Goal: Task Accomplishment & Management: Complete application form

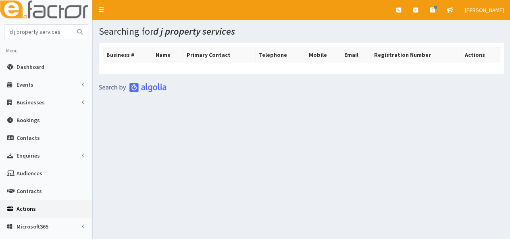
click at [26, 210] on span "Actions" at bounding box center [26, 208] width 19 height 7
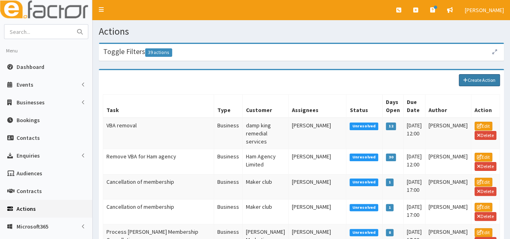
click at [472, 79] on link "Create Action" at bounding box center [479, 80] width 41 height 12
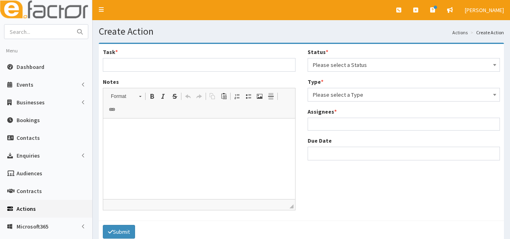
select select
click at [179, 67] on input "Task *" at bounding box center [199, 65] width 193 height 14
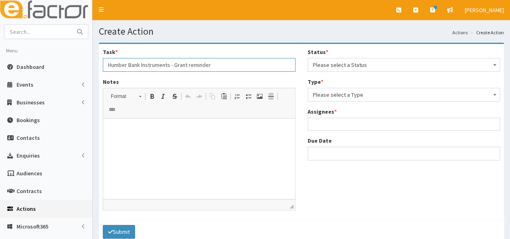
type input "Humber Bank Instruments - Grant reminder"
click at [131, 129] on p at bounding box center [199, 131] width 176 height 8
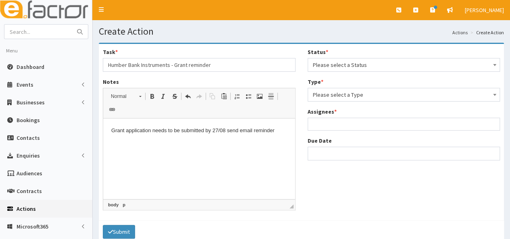
click at [312, 63] on span "Please select a Status" at bounding box center [404, 65] width 193 height 14
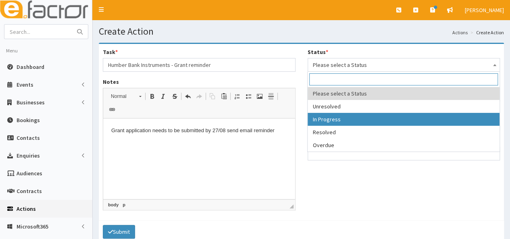
select select "2"
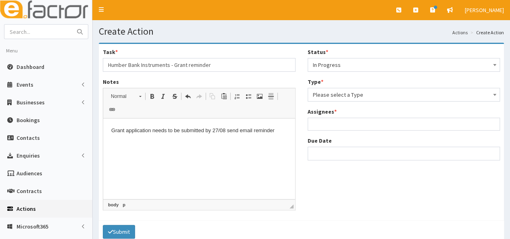
click at [334, 98] on span "Please select a Type" at bounding box center [404, 94] width 182 height 11
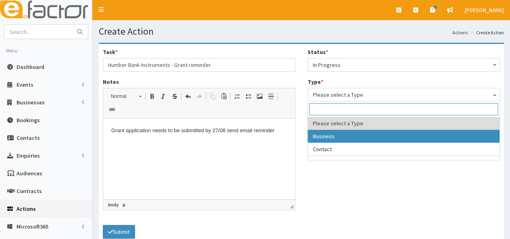
select select "business"
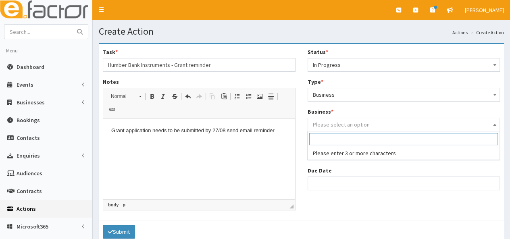
click at [330, 125] on span "Please select an option" at bounding box center [341, 124] width 57 height 7
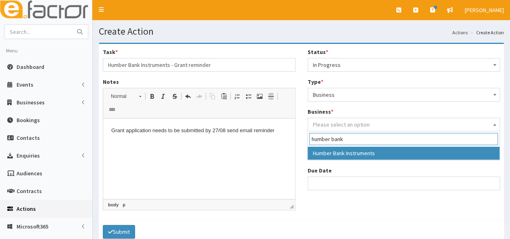
type input "humber bank"
select select "1859"
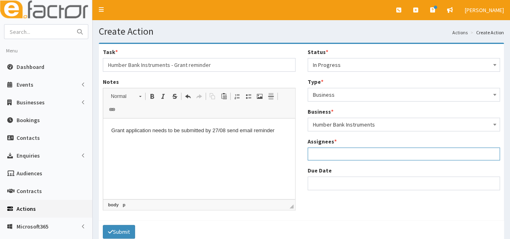
click at [339, 157] on ul at bounding box center [404, 153] width 192 height 10
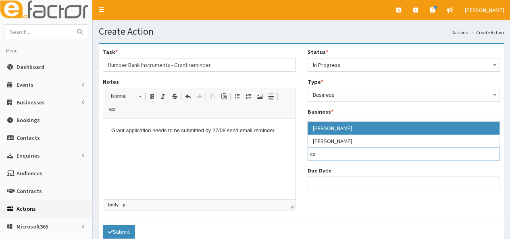
type input "ca"
select select "10"
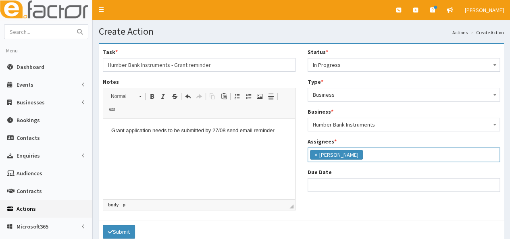
scroll to position [31, 0]
click at [326, 184] on input "Due Date" at bounding box center [404, 185] width 193 height 14
select select "12"
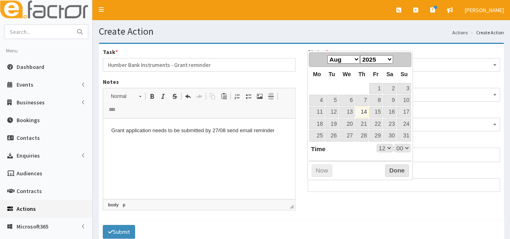
click at [339, 150] on dl "Time 12:00 Hour 00 01 02 03 04 05 06 07 08 09 10 11 12 13 14 15 16 17 18 19 20 …" at bounding box center [360, 148] width 102 height 9
click at [378, 120] on link "22" at bounding box center [375, 124] width 13 height 11
type input "[DATE] 12:00"
select select "12"
click at [397, 166] on button "Done" at bounding box center [397, 170] width 24 height 13
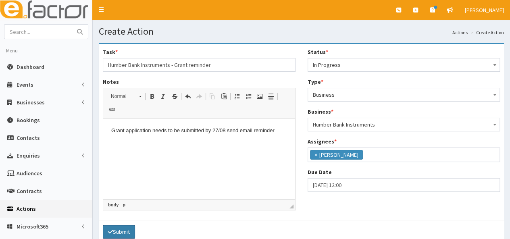
click at [118, 225] on button "Submit" at bounding box center [119, 232] width 32 height 14
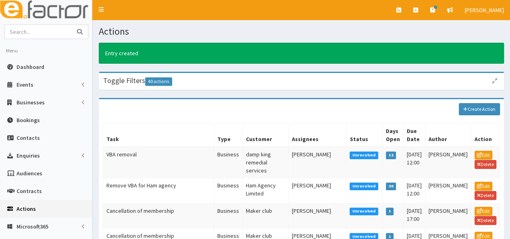
click at [44, 26] on input "text" at bounding box center [38, 32] width 68 height 14
type input "drift board sports"
click at [72, 25] on button "submit" at bounding box center [80, 32] width 16 height 14
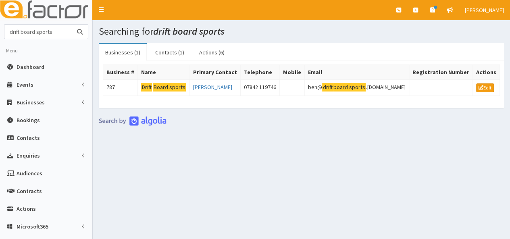
click at [58, 26] on input "drift board sports" at bounding box center [38, 32] width 68 height 14
type input "d"
type input "wood"
click at [72, 25] on button "submit" at bounding box center [80, 32] width 16 height 14
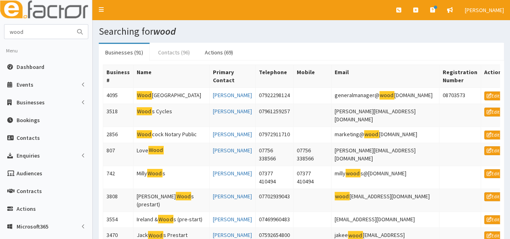
click at [164, 52] on link "Contacts (96)" at bounding box center [174, 52] width 45 height 17
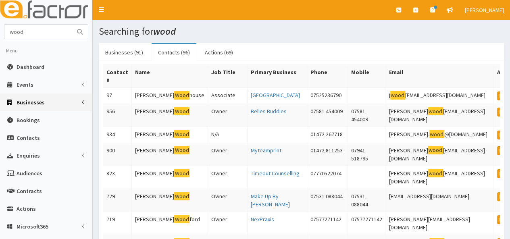
click at [36, 105] on span "Businesses" at bounding box center [31, 102] width 28 height 7
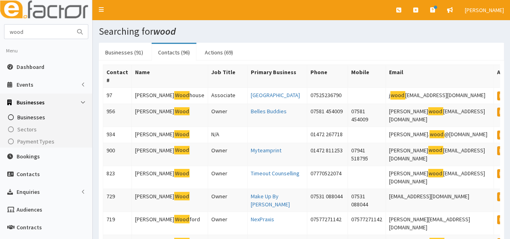
click at [34, 116] on span "Businesses" at bounding box center [31, 117] width 28 height 7
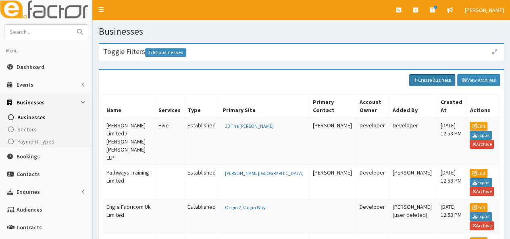
click at [433, 81] on link "Create Business" at bounding box center [432, 80] width 46 height 12
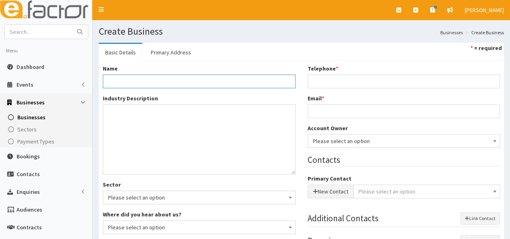
click at [184, 81] on input "Name *" at bounding box center [199, 82] width 193 height 14
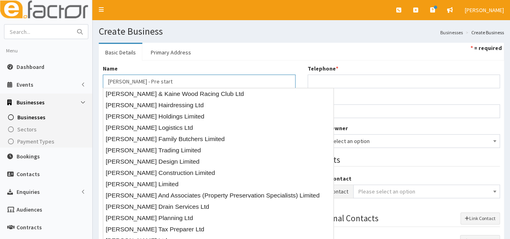
type input "[PERSON_NAME] - Pre start"
click at [194, 67] on div "Name * Tony Wood - Pre start" at bounding box center [199, 76] width 193 height 24
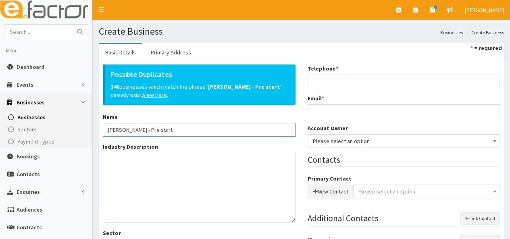
click at [141, 125] on input "[PERSON_NAME] - Pre start" at bounding box center [199, 130] width 193 height 14
click at [119, 166] on textarea "Industry Description *" at bounding box center [199, 188] width 193 height 70
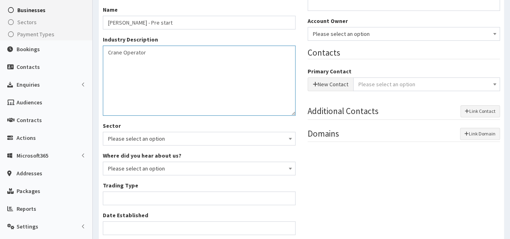
scroll to position [113, 0]
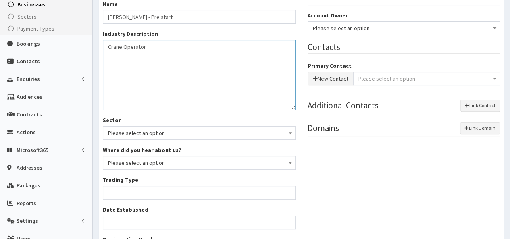
type textarea "Crane Operator"
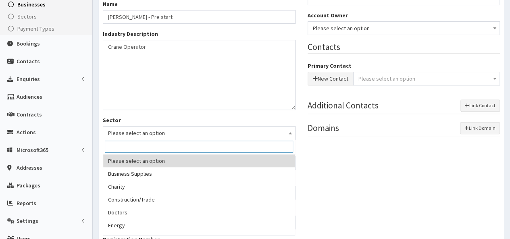
click at [258, 133] on span "Please select an option" at bounding box center [199, 132] width 182 height 11
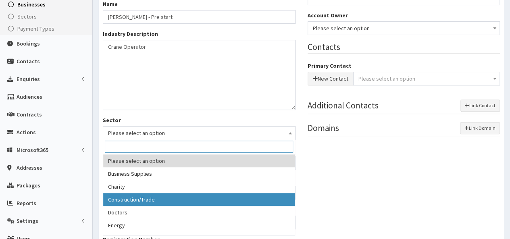
select select "3"
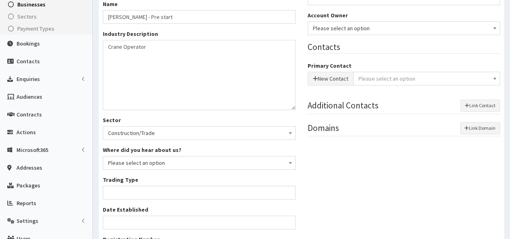
scroll to position [0, 0]
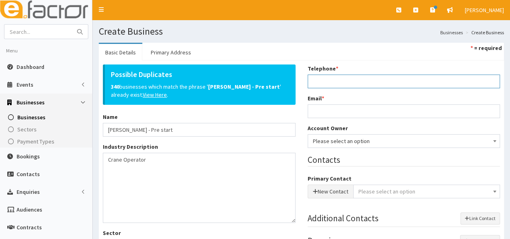
click at [344, 83] on input "Telephone *" at bounding box center [404, 82] width 193 height 14
type input "07742 614969"
click at [332, 107] on input "Email *" at bounding box center [404, 111] width 193 height 14
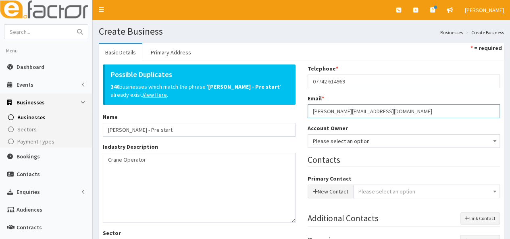
type input "tony-wood3@sky.com"
click at [349, 139] on span "Please select an option" at bounding box center [404, 140] width 182 height 11
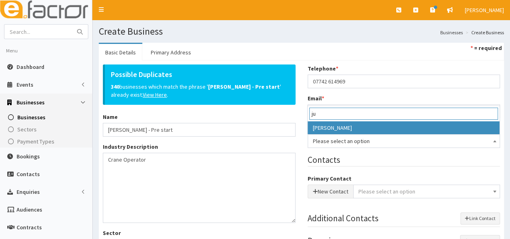
type input "ju"
select select "16"
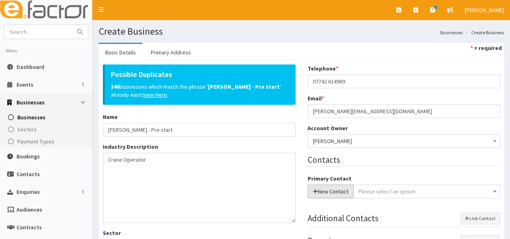
click at [334, 190] on button "New Contact" at bounding box center [331, 192] width 46 height 14
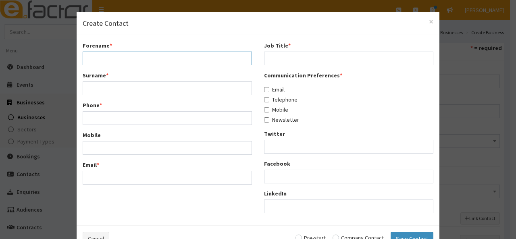
click at [164, 63] on input "Forename *" at bounding box center [167, 59] width 169 height 14
type input "Tony"
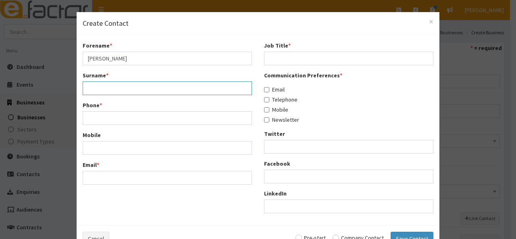
click at [104, 87] on input "Surname *" at bounding box center [167, 88] width 169 height 14
type input "Wood"
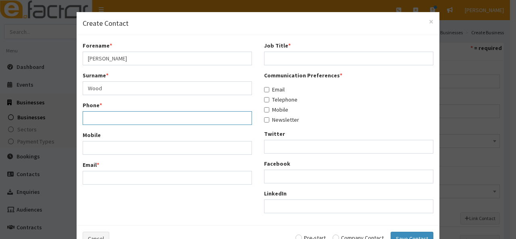
click at [96, 116] on input "Phone *" at bounding box center [167, 118] width 169 height 14
type input "07742614969"
click at [92, 151] on input "Mobile" at bounding box center [167, 148] width 169 height 14
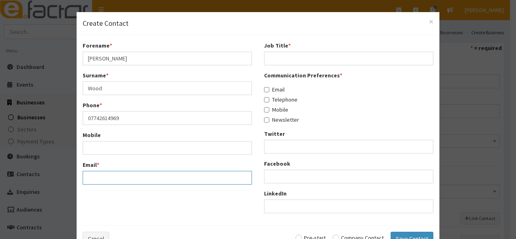
click at [86, 175] on input "Email *" at bounding box center [167, 178] width 169 height 14
type input "tony-wood3@sky.com"
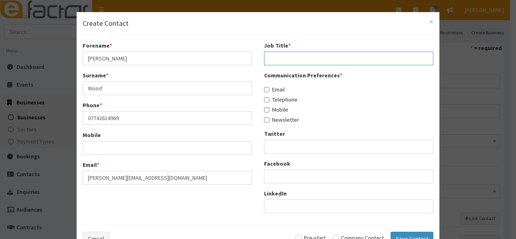
click at [284, 58] on input "Job Title *" at bounding box center [348, 59] width 169 height 14
type input "Pre Start"
click at [264, 90] on input "Email" at bounding box center [266, 89] width 5 height 5
checkbox input "true"
click at [264, 112] on input "Mobile" at bounding box center [266, 109] width 5 height 5
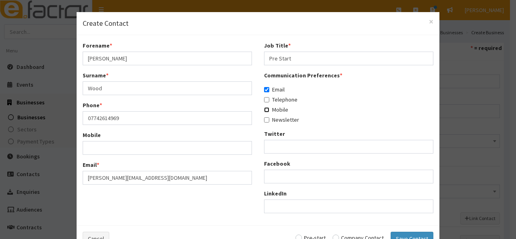
checkbox input "true"
click at [300, 235] on input "radio" at bounding box center [310, 238] width 30 height 6
radio input "true"
click at [399, 235] on button "Save Contact" at bounding box center [412, 239] width 43 height 14
checkbox input "false"
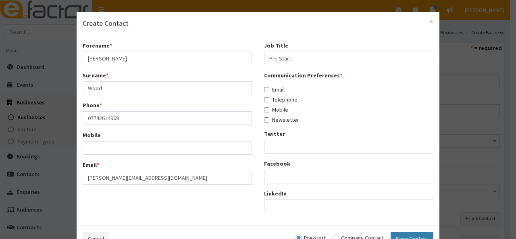
checkbox input "false"
radio input "false"
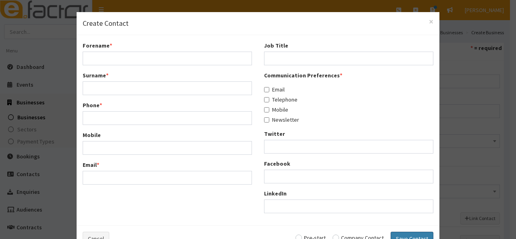
select select "5227"
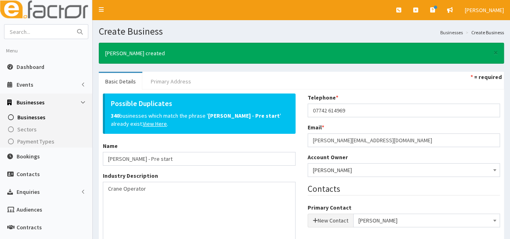
click at [174, 81] on link "Primary Address" at bounding box center [170, 81] width 53 height 17
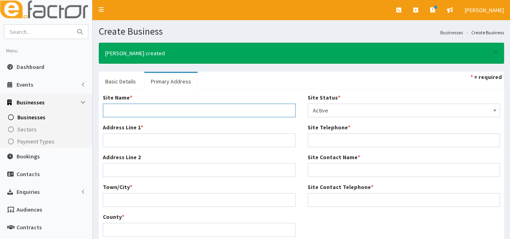
click at [132, 109] on input "Site Name *" at bounding box center [199, 111] width 193 height 14
type input "Home Address"
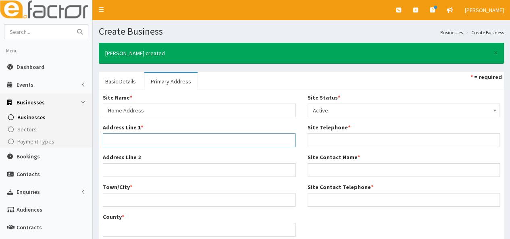
click at [125, 141] on input "Address Line 1 *" at bounding box center [199, 140] width 193 height 14
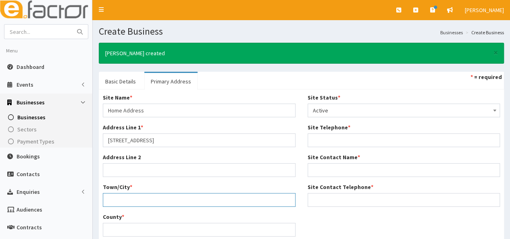
click at [113, 201] on input "Town/City *" at bounding box center [199, 200] width 193 height 14
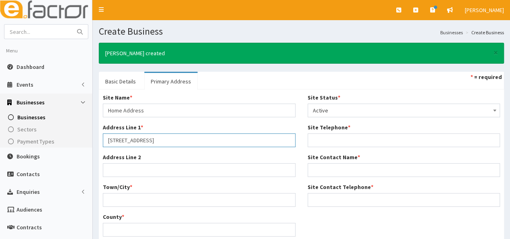
click at [254, 139] on input "30 Malrboro Way" at bounding box center [199, 140] width 193 height 14
click at [137, 140] on input "30 Malrboro Way" at bounding box center [199, 140] width 193 height 14
type input "30 Marlborough Way"
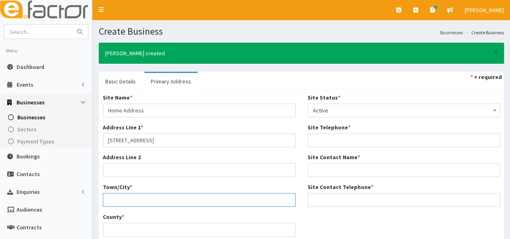
click at [110, 198] on input "Town/City *" at bounding box center [199, 200] width 193 height 14
type input "[GEOGRAPHIC_DATA]"
click at [112, 230] on input "County *" at bounding box center [199, 230] width 193 height 14
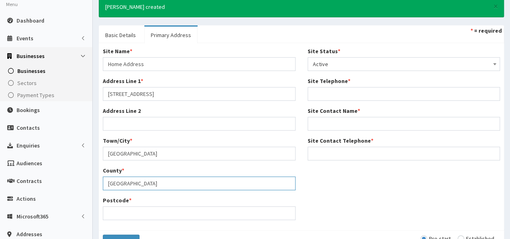
scroll to position [48, 0]
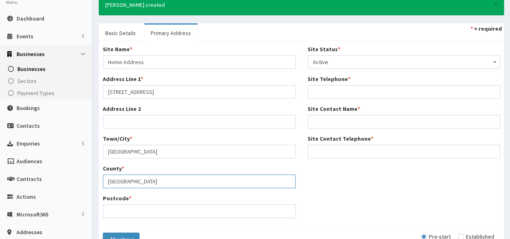
type input "[GEOGRAPHIC_DATA]"
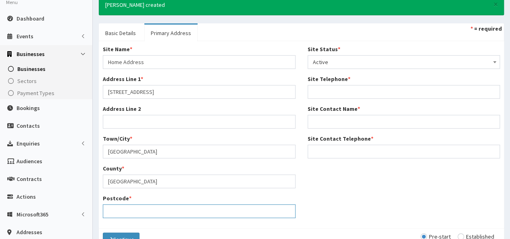
click at [201, 209] on input "Postcode *" at bounding box center [199, 211] width 193 height 14
type input "DN35 0TR"
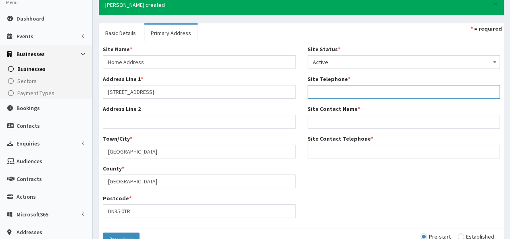
click at [340, 96] on input "Site Telephone *" at bounding box center [404, 92] width 193 height 14
type input "07742 614969"
click at [321, 152] on input "Site Contact Telephone *" at bounding box center [404, 152] width 193 height 14
type input "07742 614969"
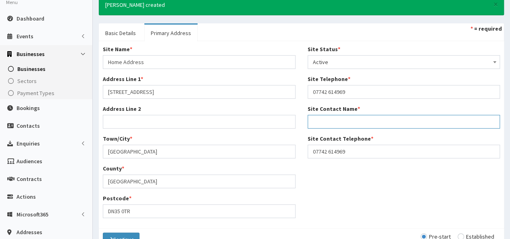
click at [329, 121] on input "Site Contact Name *" at bounding box center [404, 122] width 193 height 14
type input "Y"
type input "Tony Wood"
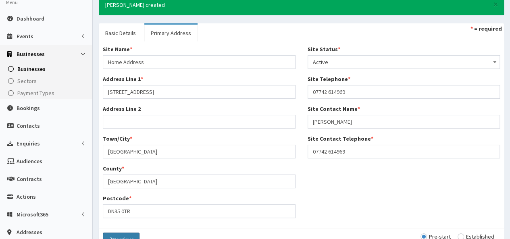
click at [126, 234] on button "Continue" at bounding box center [121, 240] width 37 height 14
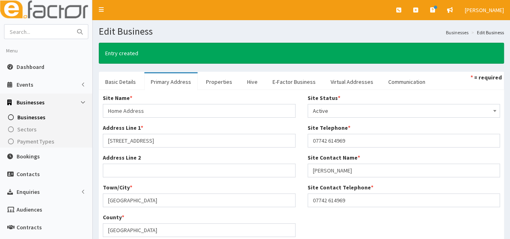
click at [94, 218] on section "Entry created Basic Details Primary Address Properties Hive E-Factor Business V…" at bounding box center [301, 175] width 417 height 277
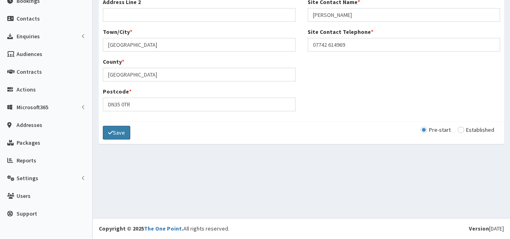
click at [111, 131] on icon "submit" at bounding box center [110, 133] width 5 height 6
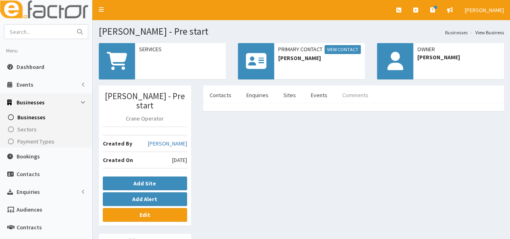
click at [351, 93] on link "Comments" at bounding box center [355, 95] width 39 height 17
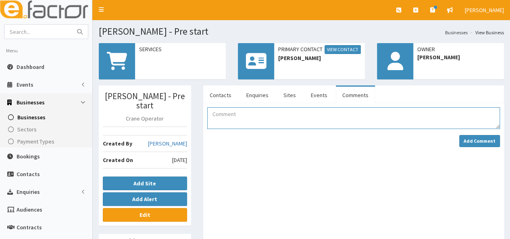
click at [219, 114] on textarea "Comment" at bounding box center [353, 118] width 293 height 22
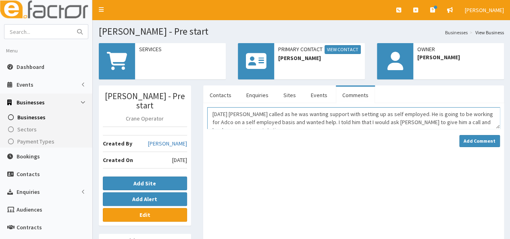
scroll to position [5, 0]
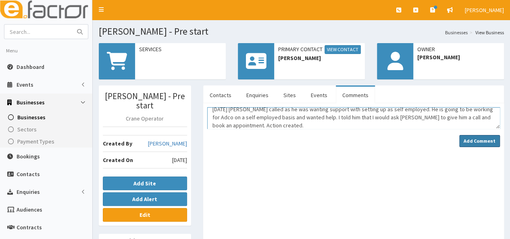
type textarea "[DATE] [PERSON_NAME] called as he was wanting support with setting up as self e…"
drag, startPoint x: 467, startPoint y: 139, endPoint x: 265, endPoint y: 206, distance: 213.0
click at [36, 67] on span "Dashboard" at bounding box center [31, 66] width 28 height 7
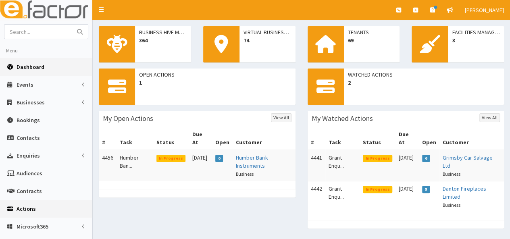
click at [29, 207] on span "Actions" at bounding box center [26, 208] width 19 height 7
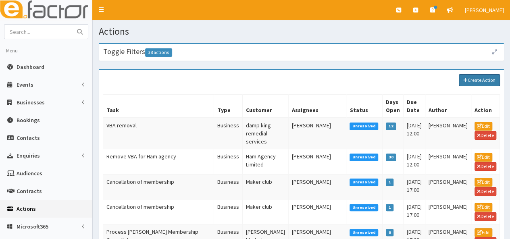
click at [472, 79] on link "Create Action" at bounding box center [479, 80] width 41 height 12
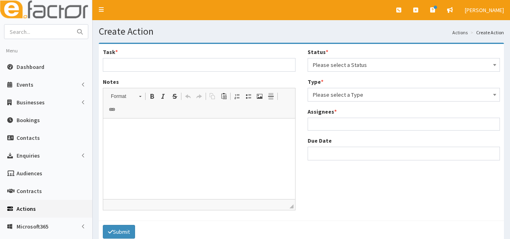
select select
click at [179, 66] on input "Task *" at bounding box center [199, 65] width 193 height 14
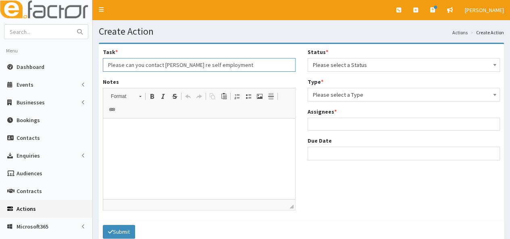
type input "Please can you contact [PERSON_NAME] re self employment"
click at [127, 139] on html at bounding box center [199, 131] width 192 height 25
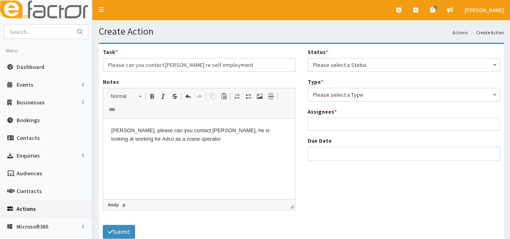
click at [270, 131] on p "Julie, please can you contact Tony, he is looking at working for Adco as a cran…" at bounding box center [199, 135] width 176 height 17
click at [207, 138] on p "Julie, please can you contact Tony, he is looking at working for Adco (Village …" at bounding box center [199, 135] width 176 height 17
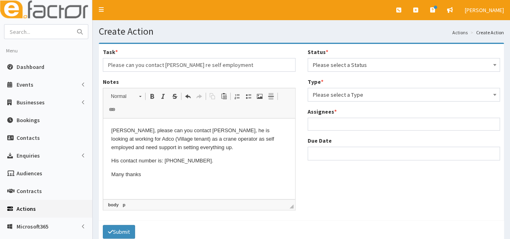
click at [356, 61] on span "Please select a Status" at bounding box center [404, 64] width 182 height 11
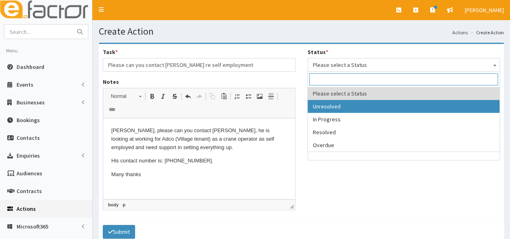
select select "1"
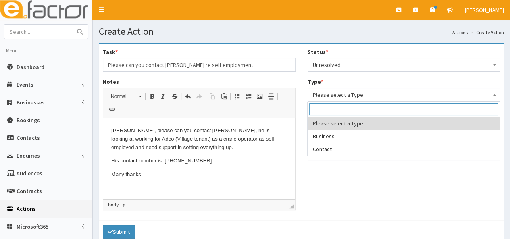
click at [347, 93] on span "Please select a Type" at bounding box center [404, 94] width 182 height 11
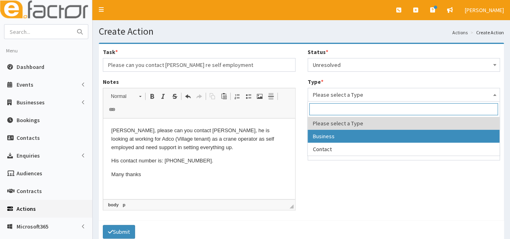
select select "business"
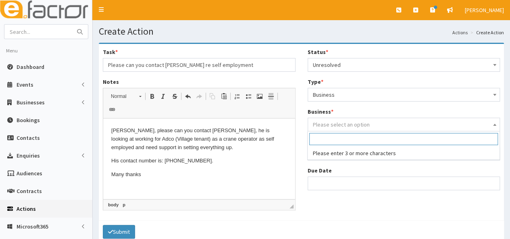
click at [340, 121] on span "Please select an option" at bounding box center [341, 124] width 57 height 7
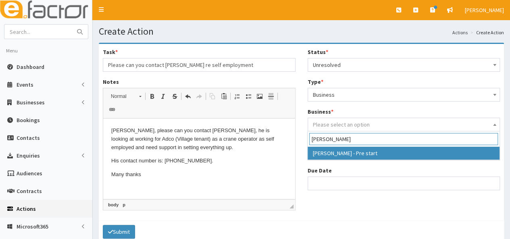
type input "Tony Wood"
select select "4166"
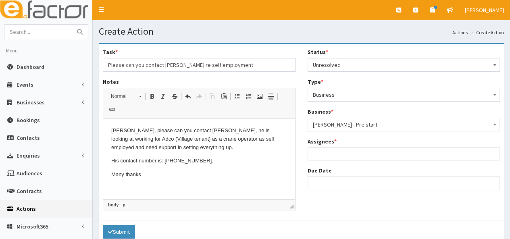
drag, startPoint x: 334, startPoint y: 156, endPoint x: 323, endPoint y: 154, distance: 10.7
click at [323, 154] on ul at bounding box center [404, 153] width 192 height 10
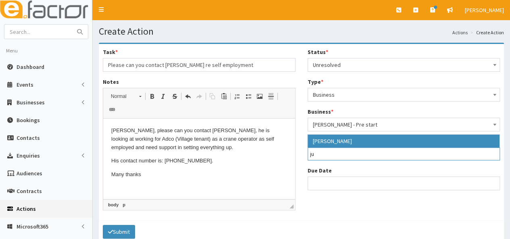
type input "ju"
select select "16"
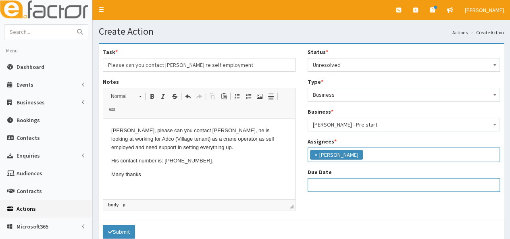
click at [322, 187] on input "Due Date" at bounding box center [404, 185] width 193 height 14
select select "12"
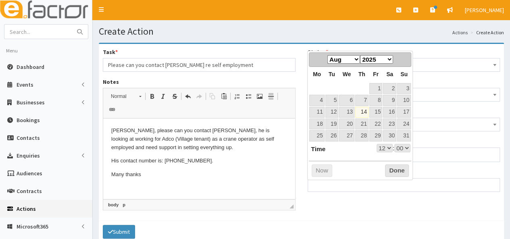
click at [337, 149] on dl "Time 12:00 Hour 00 01 02 03 04 05 06 07 08 09 10 11 12 13 14 15 16 17 18 19 20 …" at bounding box center [360, 148] width 102 height 9
click at [315, 121] on link "18" at bounding box center [316, 124] width 15 height 11
type input "18-08-2025 12:00"
select select "12"
click at [397, 168] on button "Done" at bounding box center [397, 170] width 24 height 13
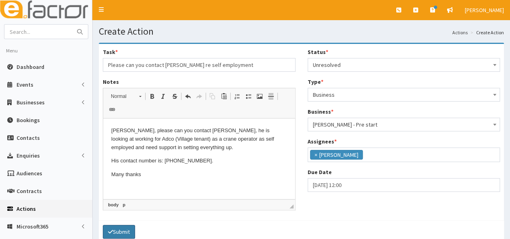
click at [119, 225] on button "Submit" at bounding box center [119, 232] width 32 height 14
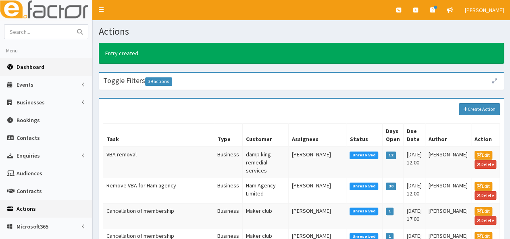
click at [30, 65] on span "Dashboard" at bounding box center [31, 66] width 28 height 7
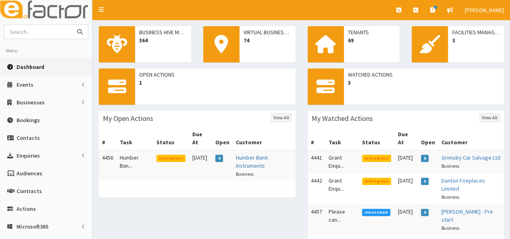
click at [40, 25] on input "text" at bounding box center [38, 32] width 68 height 14
type input "aveum"
click at [72, 25] on button "submit" at bounding box center [80, 32] width 16 height 14
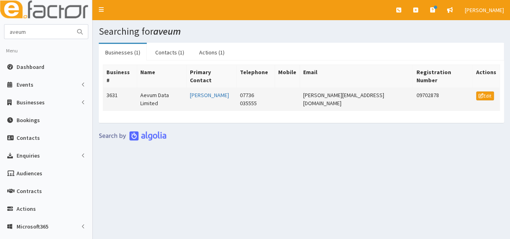
click at [163, 88] on td "Aevum Data Limited" at bounding box center [161, 99] width 49 height 23
